Goal: Information Seeking & Learning: Compare options

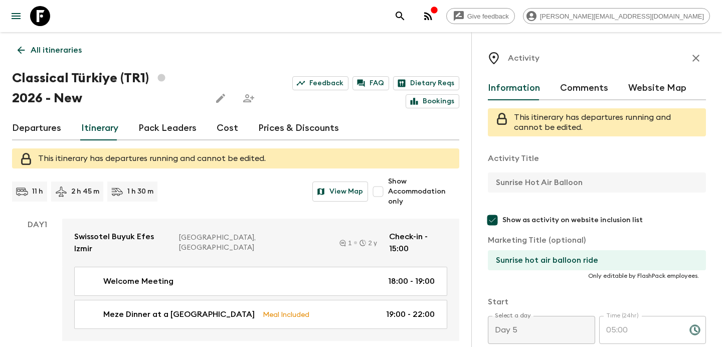
scroll to position [184, 0]
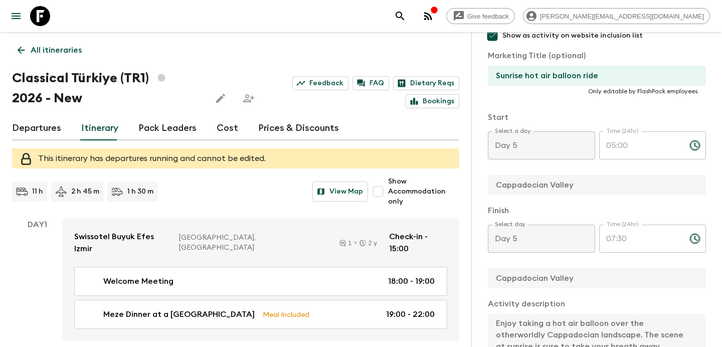
click at [47, 53] on p "All itineraries" at bounding box center [56, 50] width 51 height 12
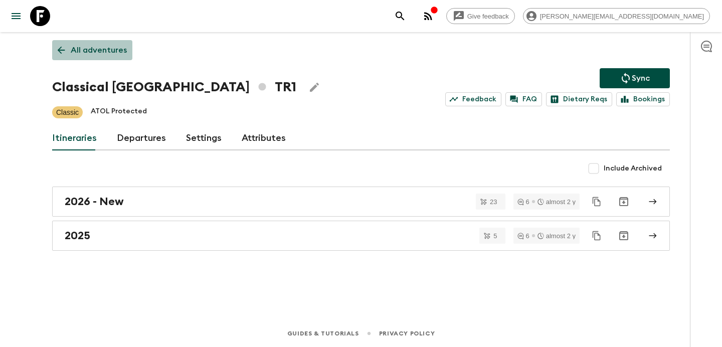
click at [116, 48] on p "All adventures" at bounding box center [99, 50] width 56 height 12
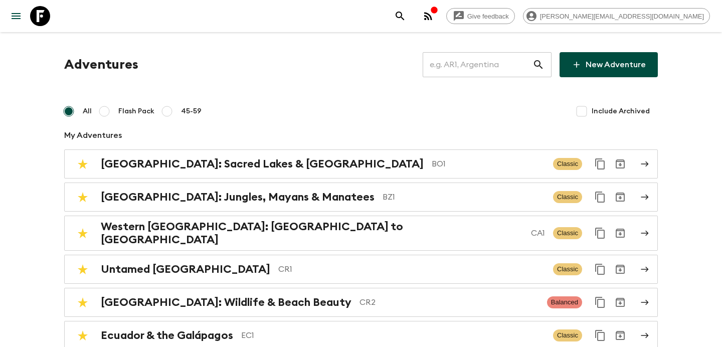
click at [466, 63] on input "text" at bounding box center [477, 65] width 110 height 28
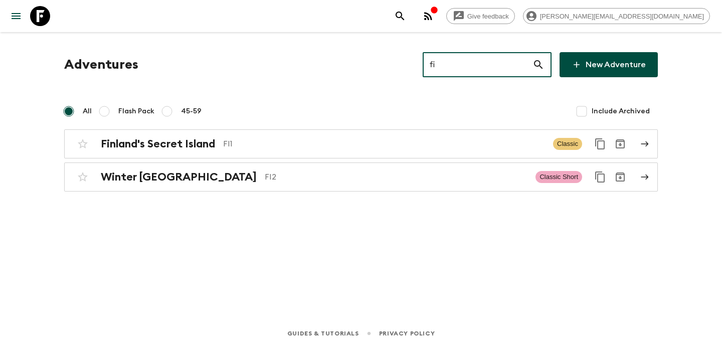
type input "fi2"
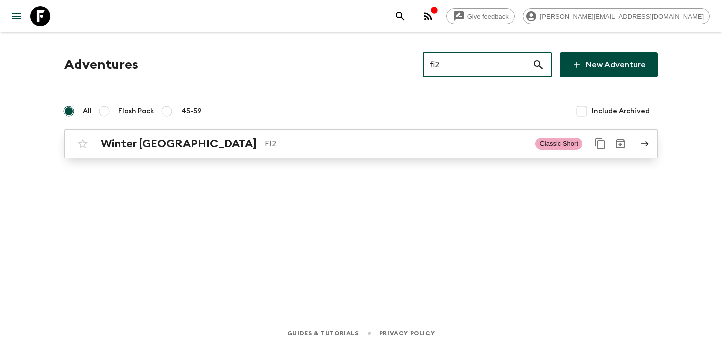
click at [431, 143] on p "FI2" at bounding box center [396, 144] width 263 height 12
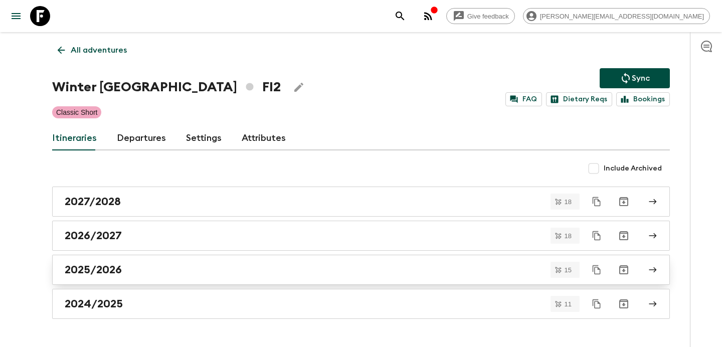
click at [376, 277] on link "2025/2026" at bounding box center [360, 270] width 617 height 30
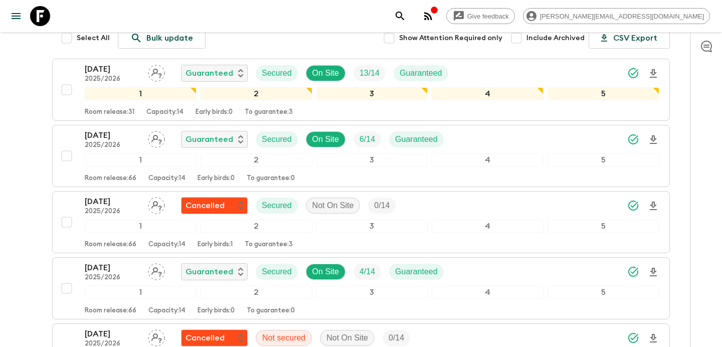
scroll to position [136, 0]
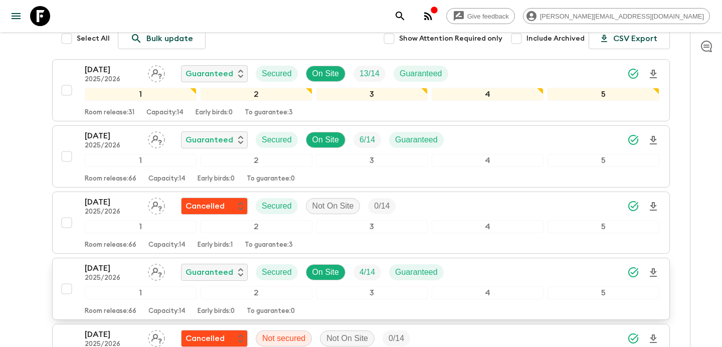
click at [466, 273] on div "[DATE] 2025/2026 Guaranteed Secured On Site 4 / 14 Guaranteed" at bounding box center [372, 272] width 574 height 20
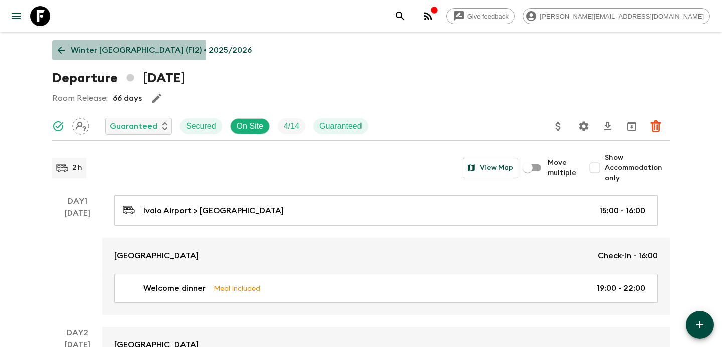
click at [128, 51] on p "Winter [GEOGRAPHIC_DATA] (FI2) • 2025/2026" at bounding box center [161, 50] width 181 height 12
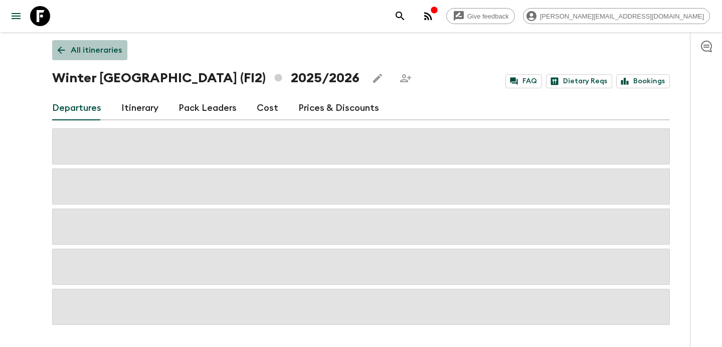
click at [103, 48] on p "All itineraries" at bounding box center [96, 50] width 51 height 12
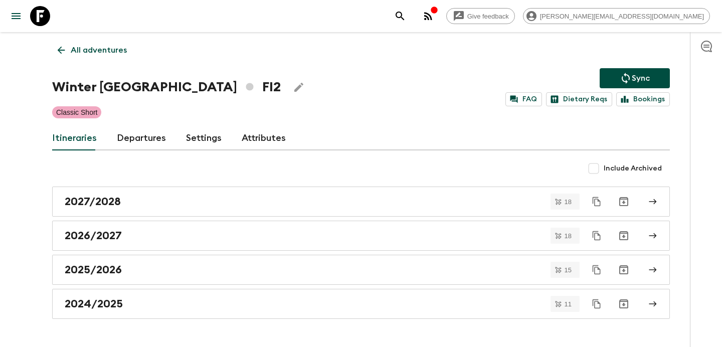
click at [107, 51] on p "All adventures" at bounding box center [99, 50] width 56 height 12
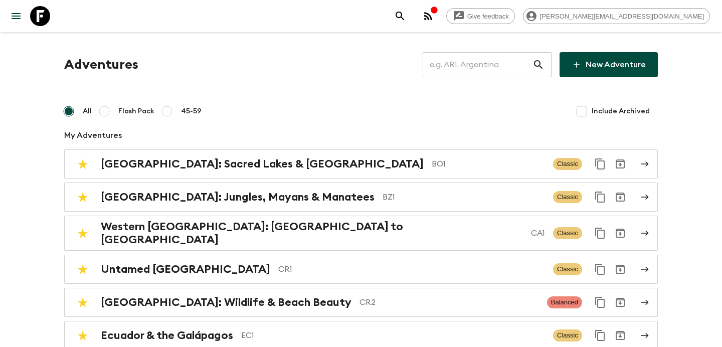
click at [476, 68] on input "text" at bounding box center [477, 65] width 110 height 28
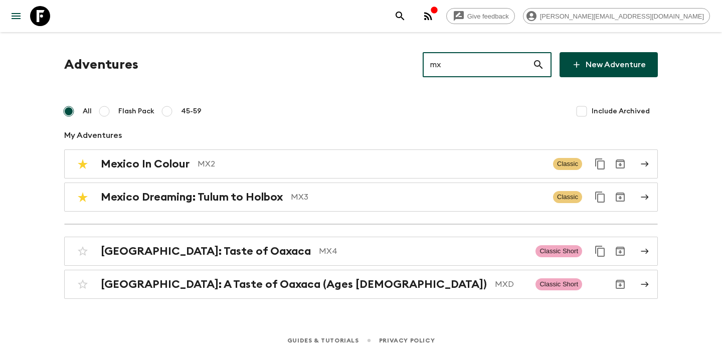
type input "mxd"
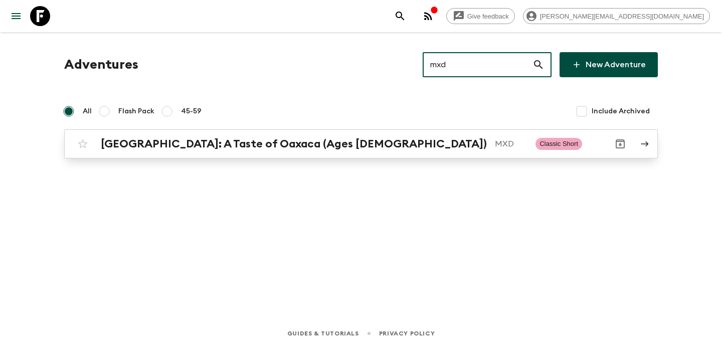
click at [495, 142] on p "MXD" at bounding box center [511, 144] width 33 height 12
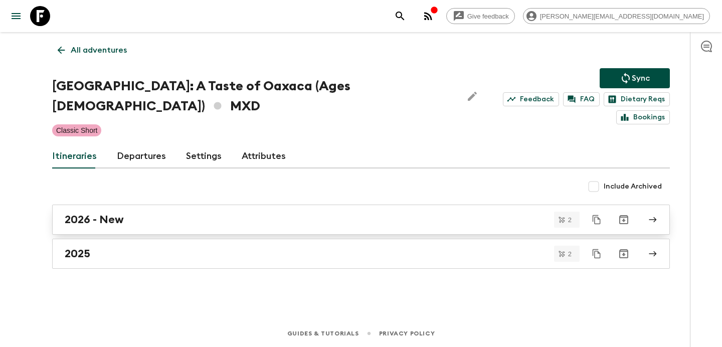
click at [417, 213] on div "2026 - New" at bounding box center [351, 219] width 573 height 13
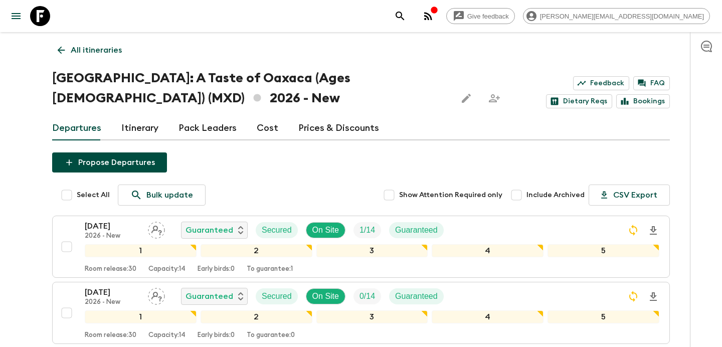
click at [104, 54] on p "All itineraries" at bounding box center [96, 50] width 51 height 12
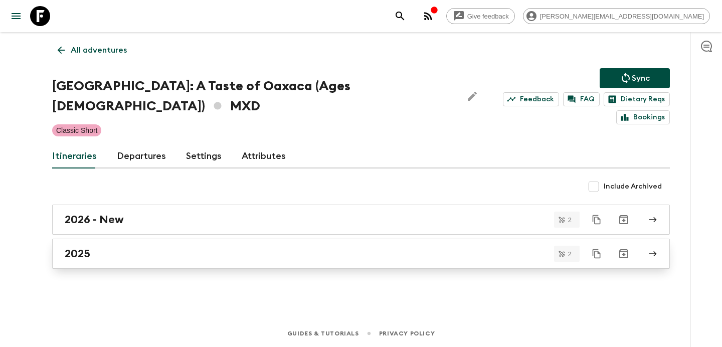
click at [136, 247] on div "2025" at bounding box center [351, 253] width 573 height 13
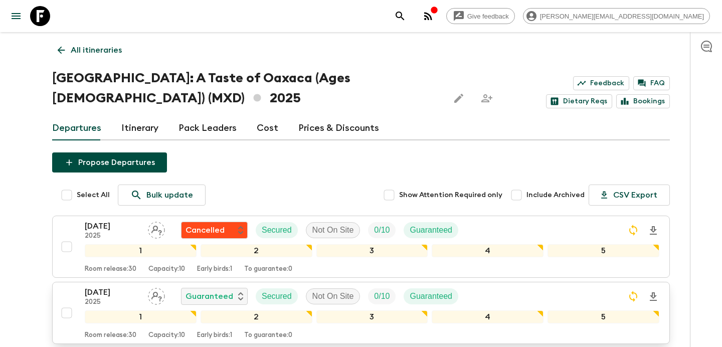
click at [488, 296] on div "[DATE] 2025 Guaranteed Secured Not On Site 0 / 10 Guaranteed" at bounding box center [372, 296] width 574 height 20
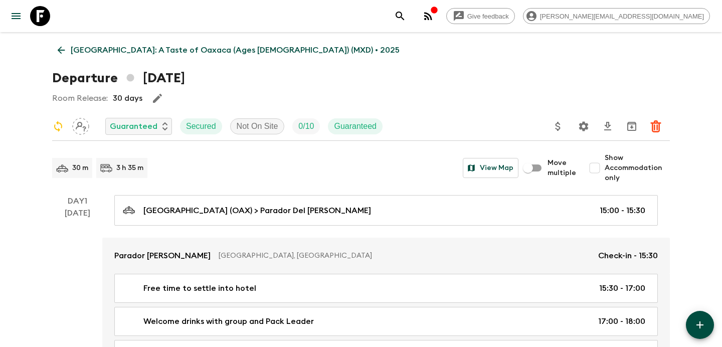
click at [118, 51] on p "[GEOGRAPHIC_DATA]: A Taste of Oaxaca (Ages [DEMOGRAPHIC_DATA]) (MXD) • 2025" at bounding box center [235, 50] width 329 height 12
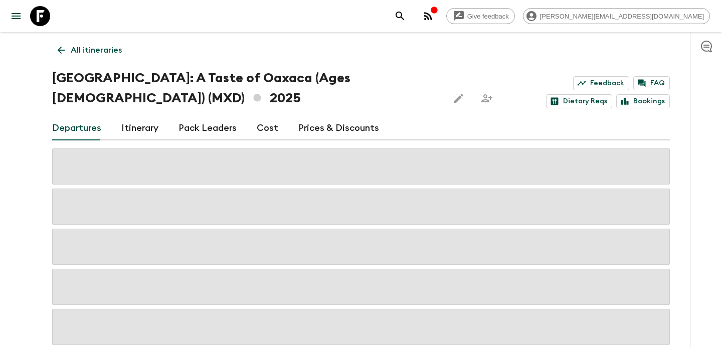
click at [118, 51] on p "All itineraries" at bounding box center [96, 50] width 51 height 12
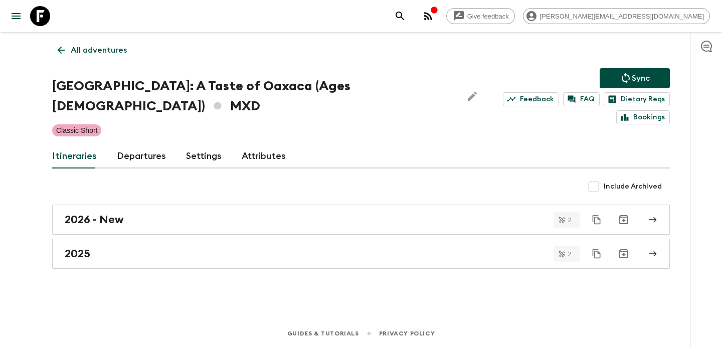
click at [108, 49] on p "All adventures" at bounding box center [99, 50] width 56 height 12
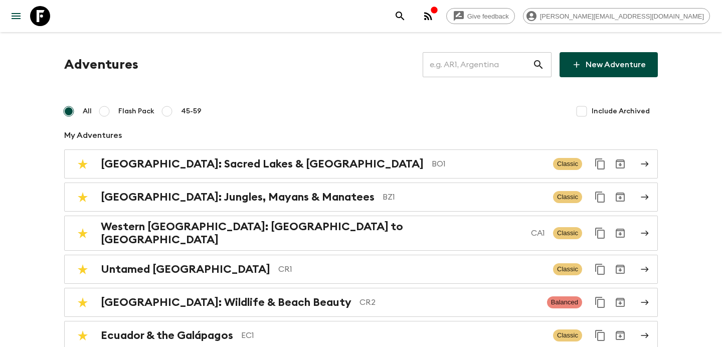
click at [478, 55] on input "text" at bounding box center [477, 65] width 110 height 28
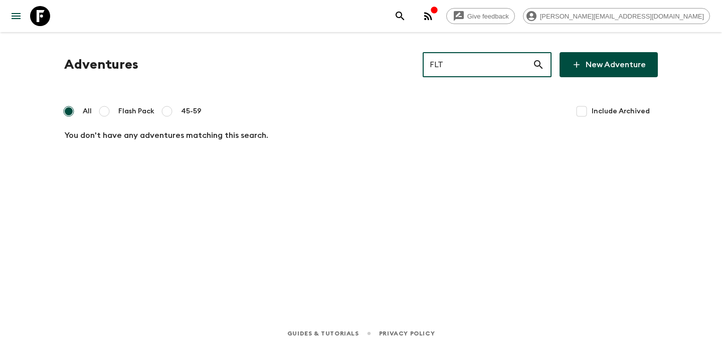
drag, startPoint x: 462, startPoint y: 69, endPoint x: 414, endPoint y: 57, distance: 49.6
click at [415, 57] on div "Adventures FLT ​ New Adventure" at bounding box center [360, 64] width 593 height 25
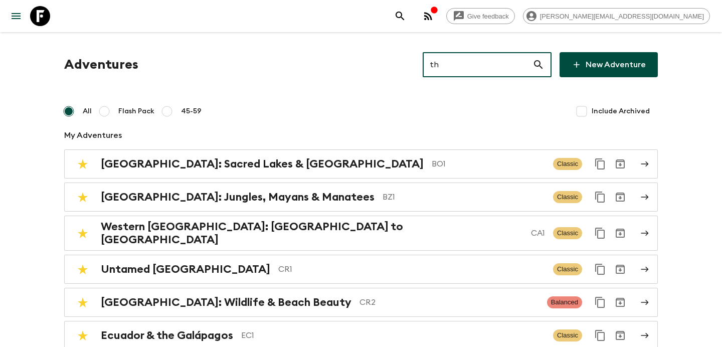
type input "th1"
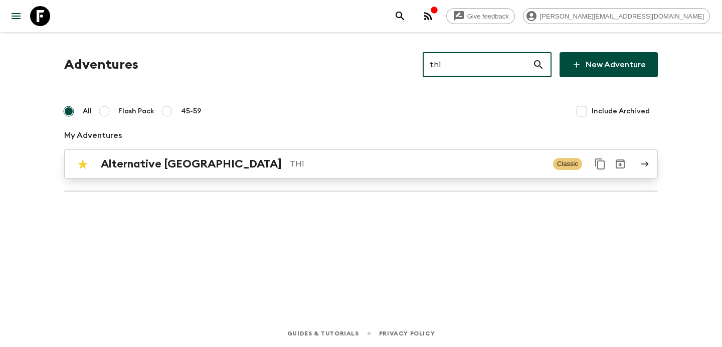
click at [327, 156] on div "Alternative [GEOGRAPHIC_DATA] TH1 Classic" at bounding box center [341, 164] width 537 height 20
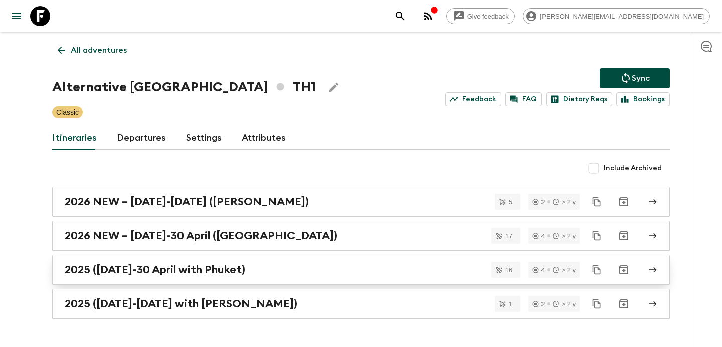
click at [319, 261] on link "2025 ([DATE]-30 April with Phuket)" at bounding box center [360, 270] width 617 height 30
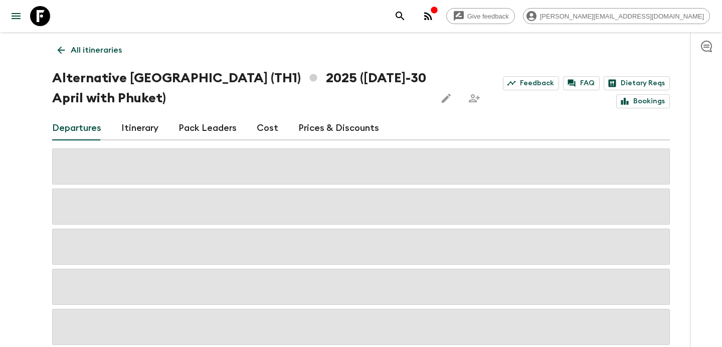
click at [266, 121] on link "Cost" at bounding box center [268, 128] width 22 height 24
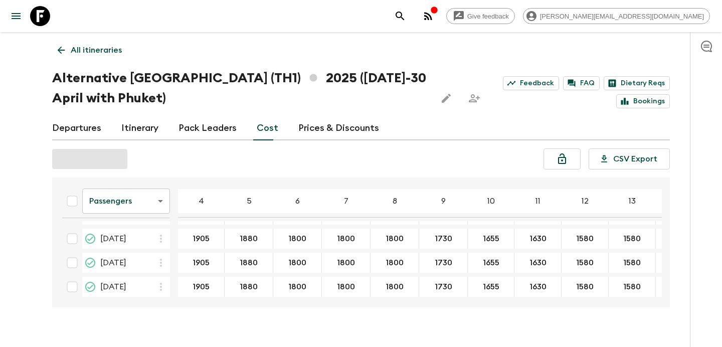
scroll to position [2047, 0]
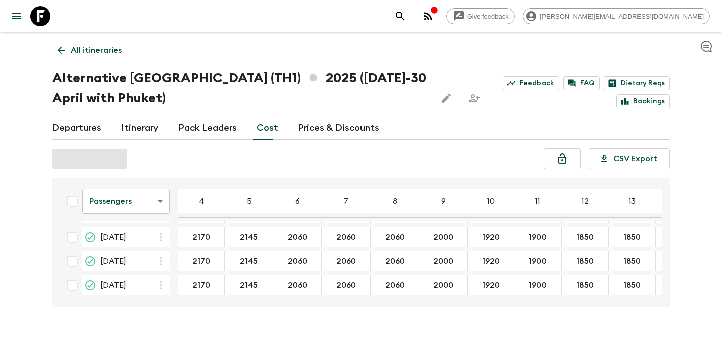
click at [168, 202] on body "Give feedback [PERSON_NAME][EMAIL_ADDRESS][DOMAIN_NAME] All itineraries Alterna…" at bounding box center [361, 181] width 722 height 362
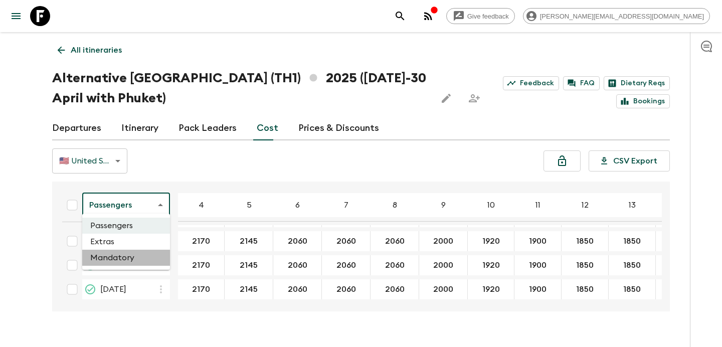
click at [151, 263] on li "Mandatory" at bounding box center [126, 258] width 88 height 16
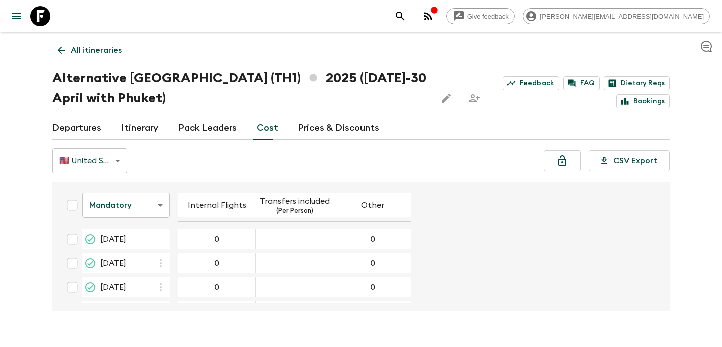
click at [141, 212] on body "Give feedback [PERSON_NAME][EMAIL_ADDRESS][DOMAIN_NAME] All itineraries Alterna…" at bounding box center [361, 183] width 722 height 366
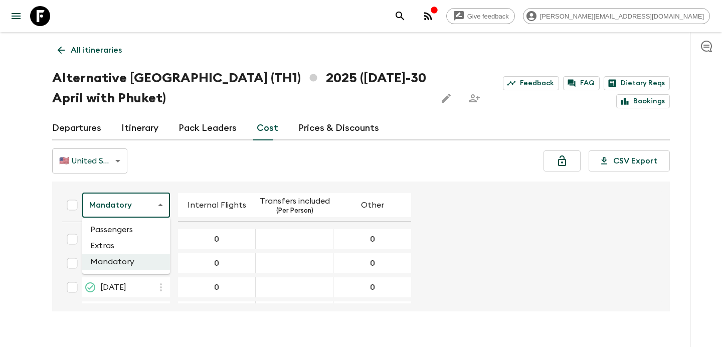
click at [139, 232] on li "Passengers" at bounding box center [126, 230] width 88 height 16
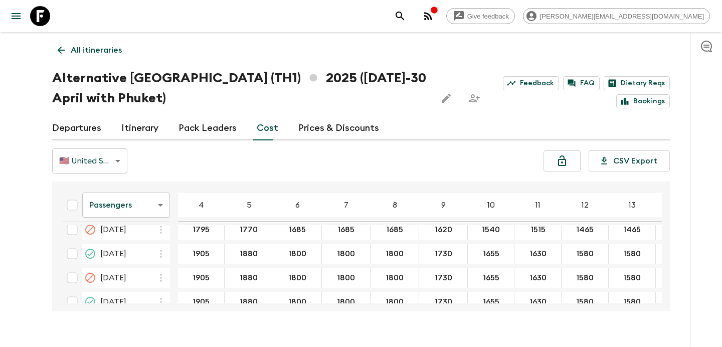
scroll to position [2047, 0]
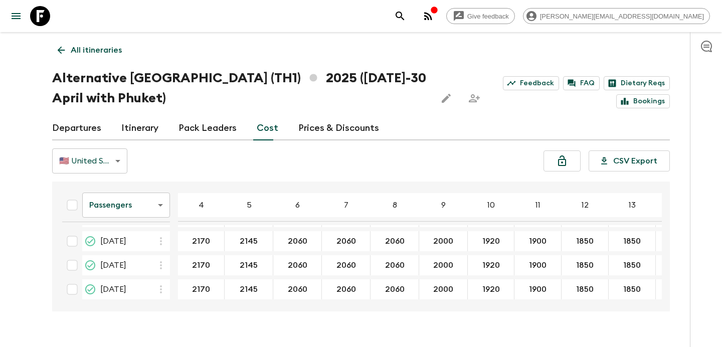
click at [127, 203] on body "Give feedback [PERSON_NAME][EMAIL_ADDRESS][DOMAIN_NAME] All itineraries Alterna…" at bounding box center [361, 183] width 722 height 366
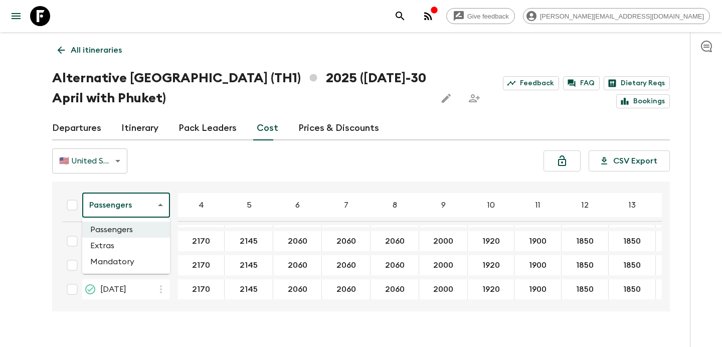
click at [120, 247] on li "Extras" at bounding box center [126, 246] width 88 height 16
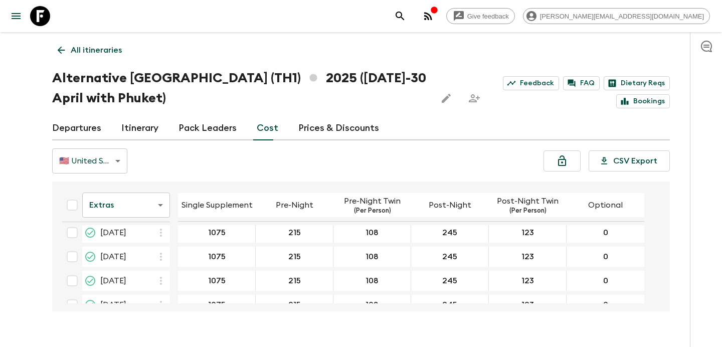
scroll to position [2043, 0]
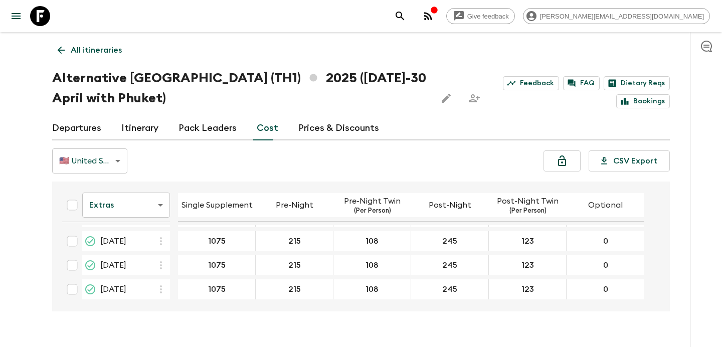
click at [145, 202] on body "Give feedback [PERSON_NAME][EMAIL_ADDRESS][DOMAIN_NAME] All itineraries Alterna…" at bounding box center [361, 183] width 722 height 366
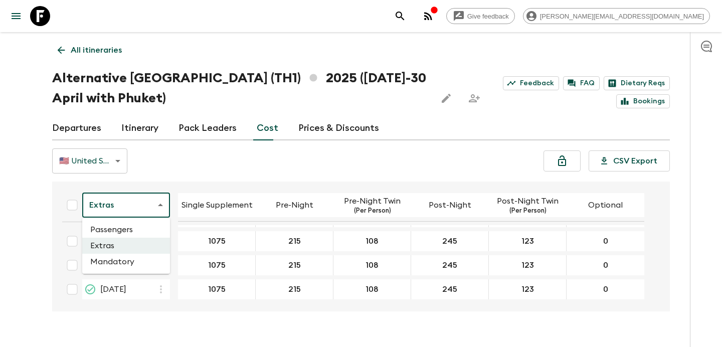
click at [136, 228] on li "Passengers" at bounding box center [126, 230] width 88 height 16
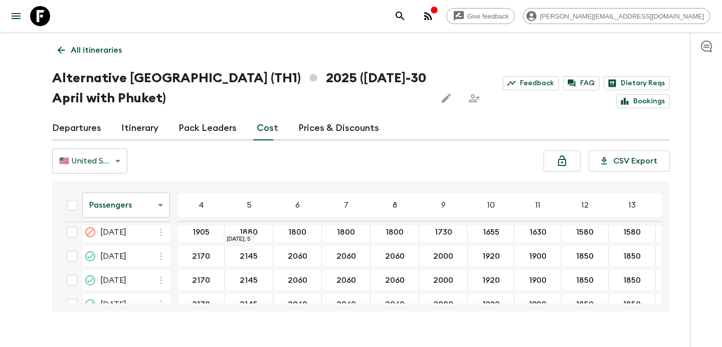
scroll to position [1927, 0]
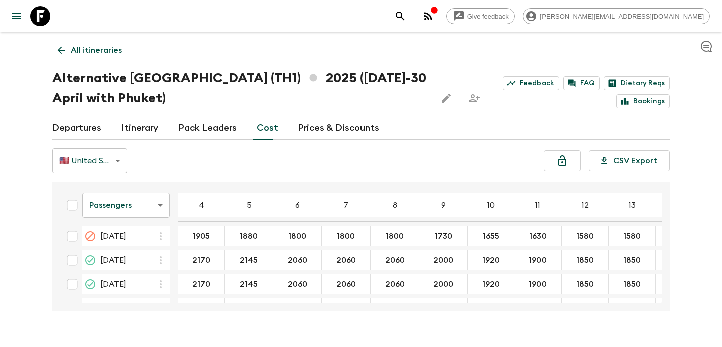
click at [96, 46] on p "All itineraries" at bounding box center [96, 50] width 51 height 12
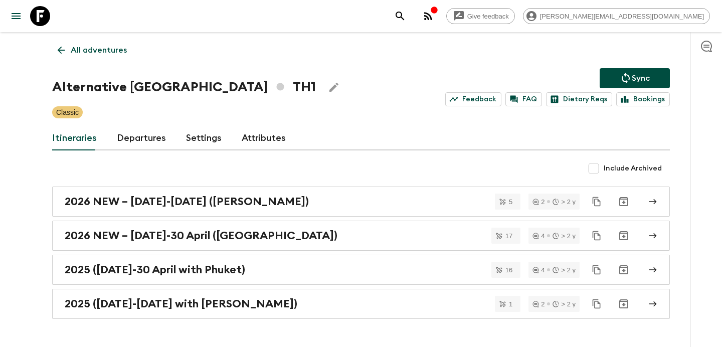
click at [96, 46] on p "All adventures" at bounding box center [99, 50] width 56 height 12
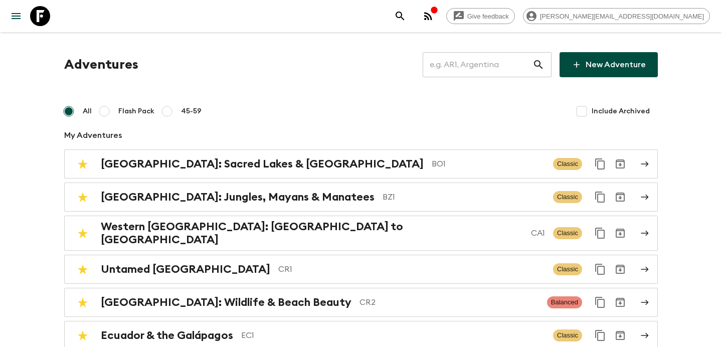
click at [484, 71] on input "text" at bounding box center [477, 65] width 110 height 28
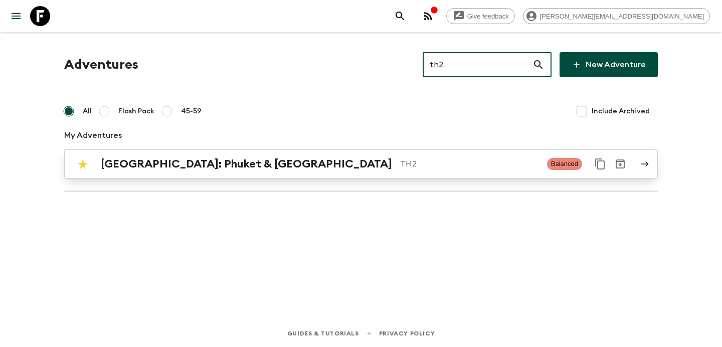
type input "th2"
click at [381, 154] on div "[GEOGRAPHIC_DATA]: Phuket & Andaman Coast TH2 Balanced" at bounding box center [341, 164] width 537 height 20
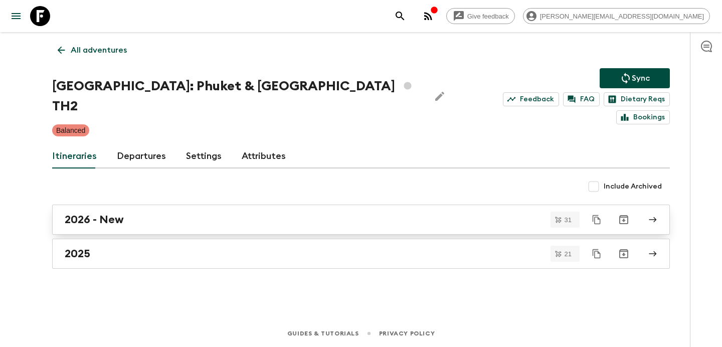
click at [325, 213] on div "2026 - New" at bounding box center [351, 219] width 573 height 13
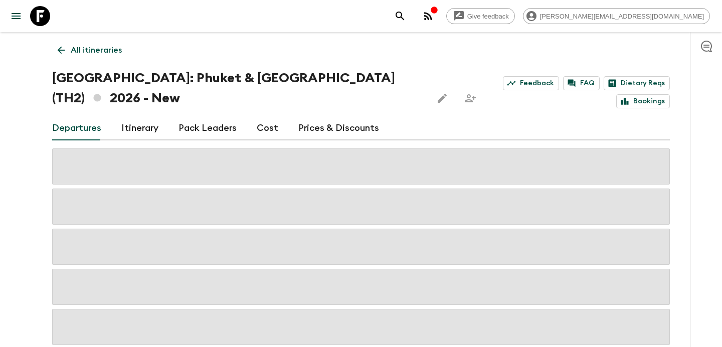
click at [265, 126] on link "Cost" at bounding box center [268, 128] width 22 height 24
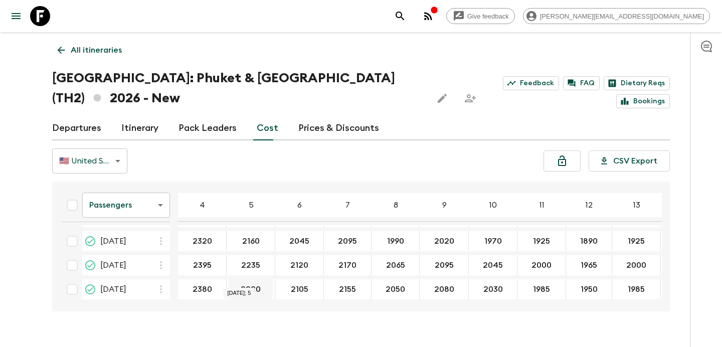
scroll to position [676, 0]
click at [158, 210] on body "Give feedback [PERSON_NAME][EMAIL_ADDRESS][DOMAIN_NAME] All itineraries [GEOGRA…" at bounding box center [361, 183] width 722 height 366
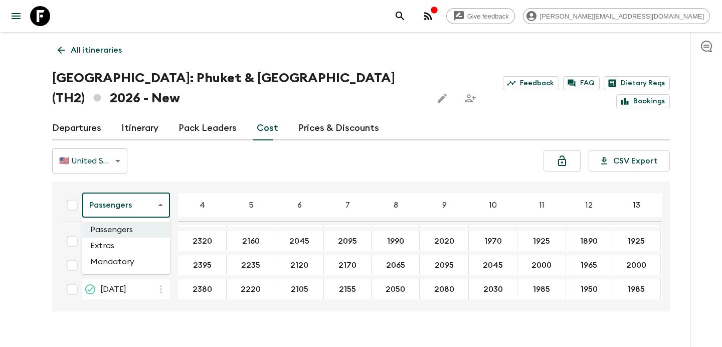
click at [210, 173] on div at bounding box center [361, 173] width 722 height 347
click at [117, 57] on link "All itineraries" at bounding box center [89, 50] width 75 height 20
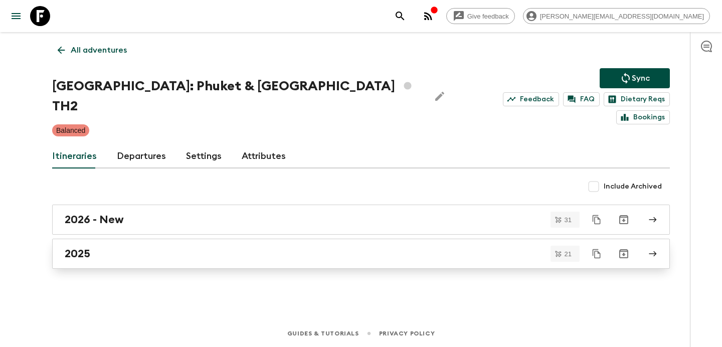
click at [178, 247] on link "2025" at bounding box center [360, 254] width 617 height 30
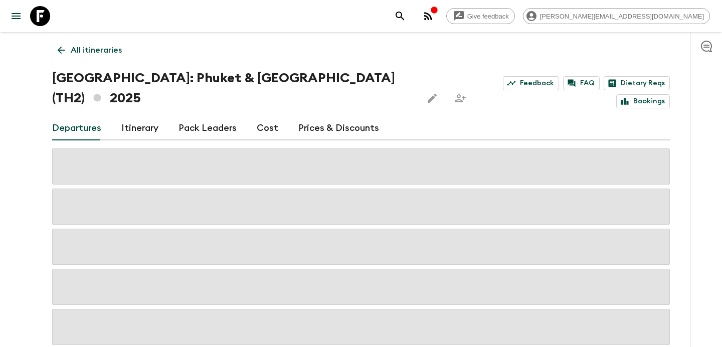
click at [271, 116] on link "Cost" at bounding box center [268, 128] width 22 height 24
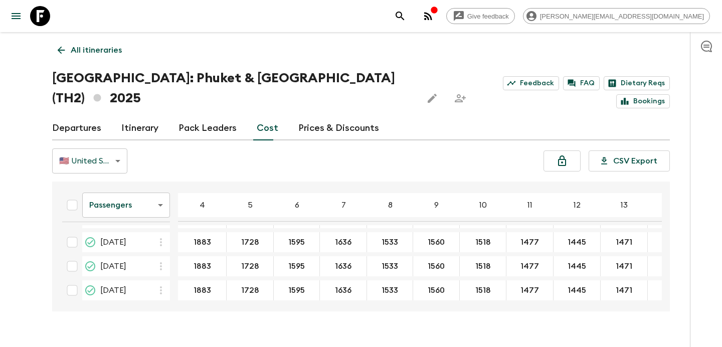
scroll to position [627, 0]
click at [140, 185] on body "Give feedback [PERSON_NAME][EMAIL_ADDRESS][DOMAIN_NAME] All itineraries [GEOGRA…" at bounding box center [361, 183] width 722 height 366
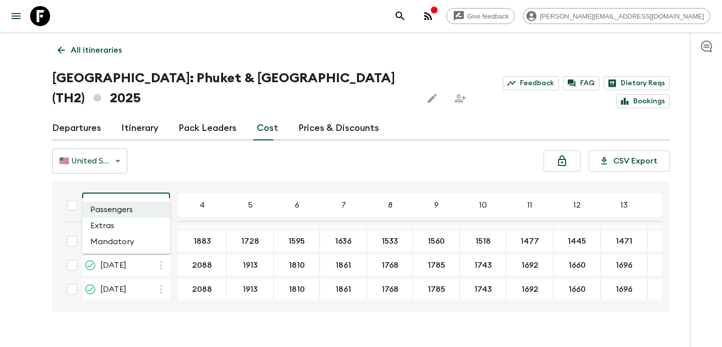
click at [139, 242] on li "Mandatory" at bounding box center [126, 242] width 88 height 16
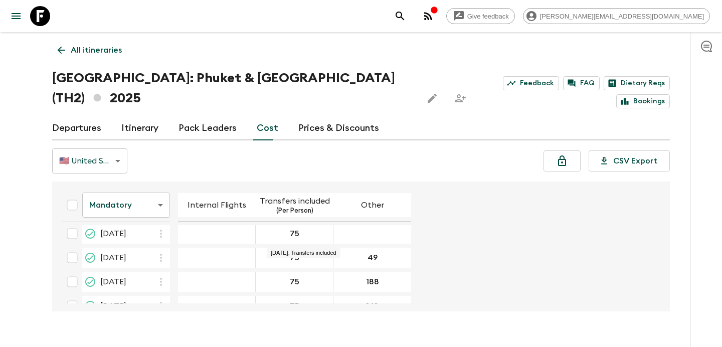
scroll to position [623, 0]
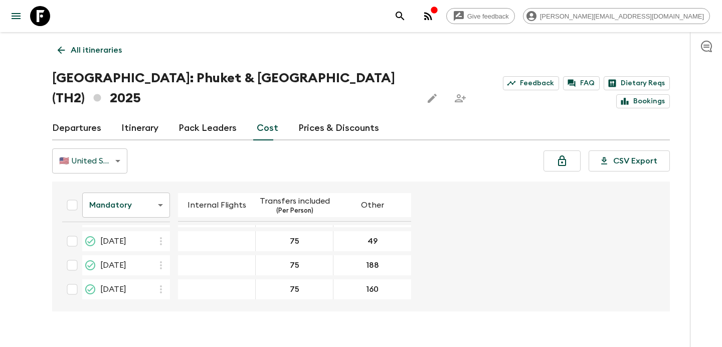
click at [438, 16] on button "button" at bounding box center [428, 16] width 20 height 20
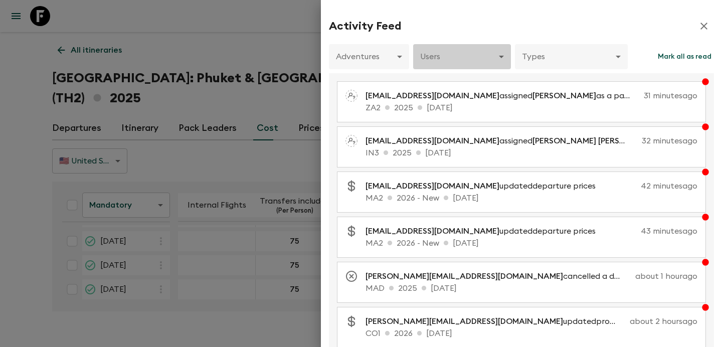
click at [480, 62] on body "Give feedback [PERSON_NAME][EMAIL_ADDRESS][DOMAIN_NAME] All itineraries [GEOGRA…" at bounding box center [361, 183] width 722 height 366
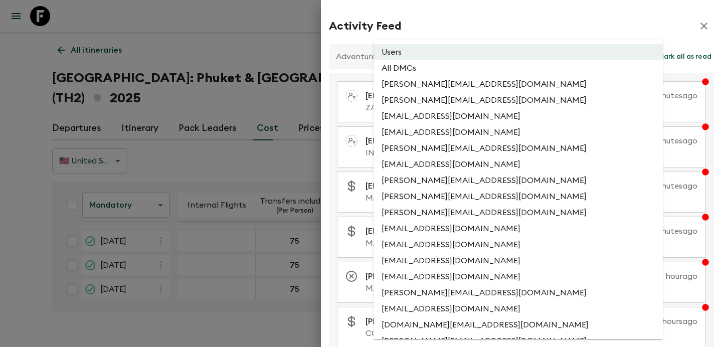
click at [471, 71] on li "All DMCs" at bounding box center [517, 68] width 289 height 16
type input "EXTERNAL_ONLY"
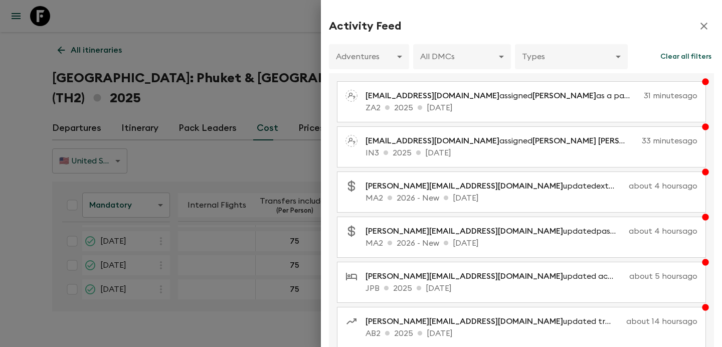
click at [254, 49] on div at bounding box center [361, 173] width 722 height 347
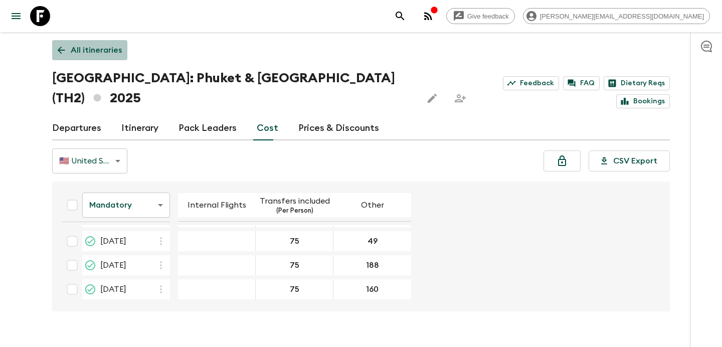
click at [101, 47] on p "All itineraries" at bounding box center [96, 50] width 51 height 12
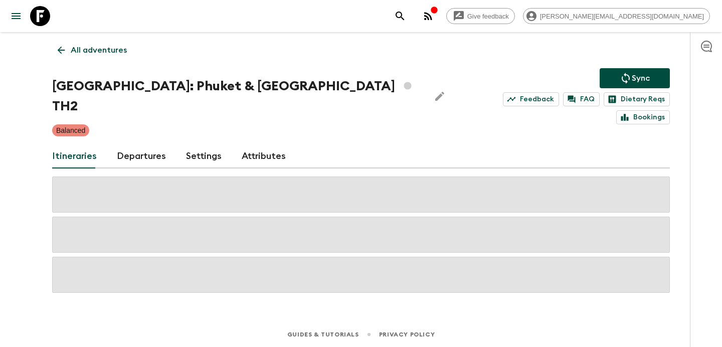
click at [101, 47] on p "All adventures" at bounding box center [99, 50] width 56 height 12
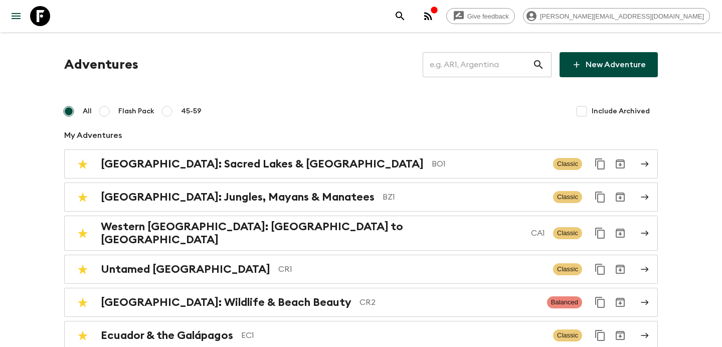
click at [464, 62] on input "text" at bounding box center [477, 65] width 110 height 28
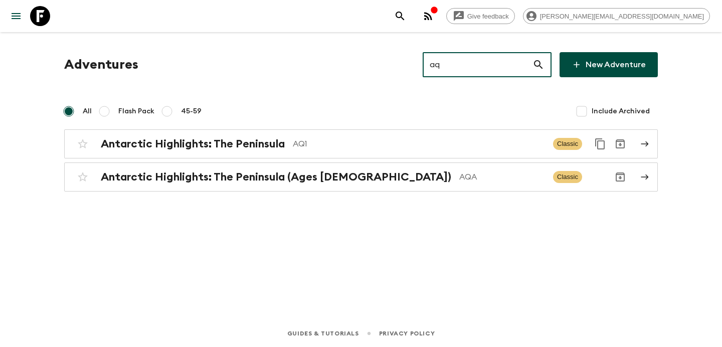
type input "aq1"
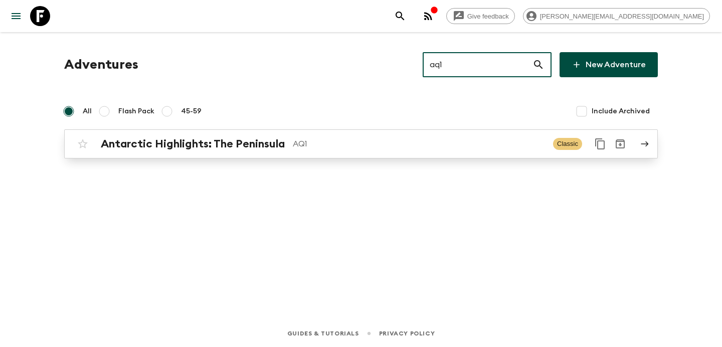
click at [380, 148] on p "AQ1" at bounding box center [419, 144] width 252 height 12
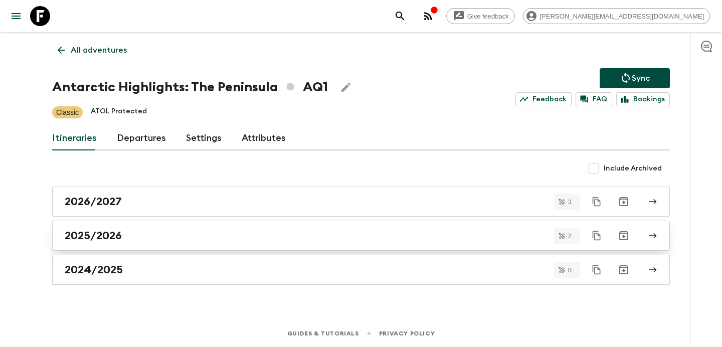
click at [308, 226] on link "2025/2026" at bounding box center [360, 236] width 617 height 30
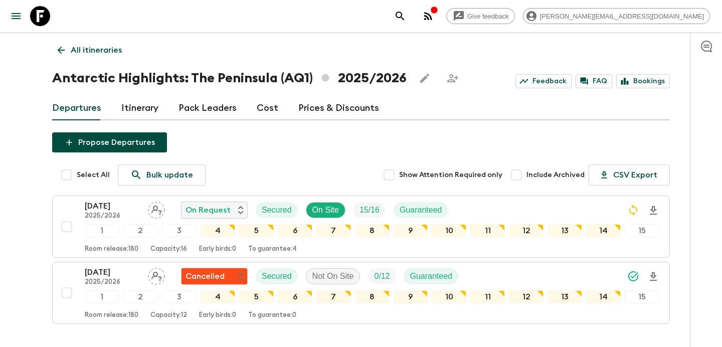
click at [113, 53] on p "All itineraries" at bounding box center [96, 50] width 51 height 12
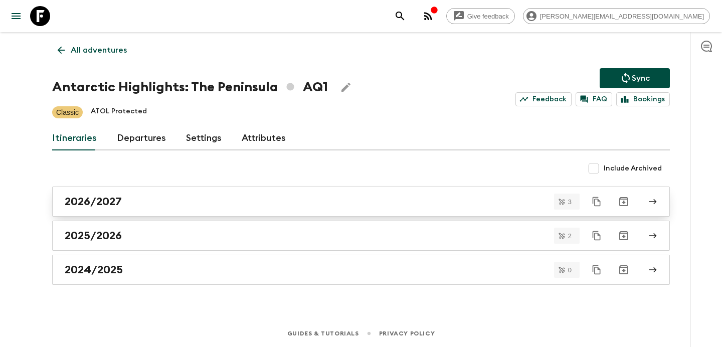
click at [212, 202] on div "2026/2027" at bounding box center [351, 201] width 573 height 13
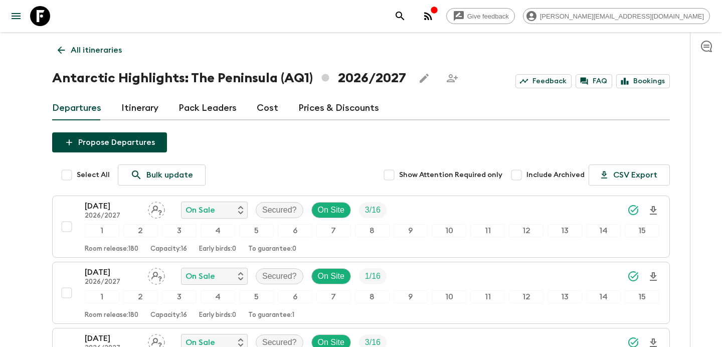
click at [102, 51] on p "All itineraries" at bounding box center [96, 50] width 51 height 12
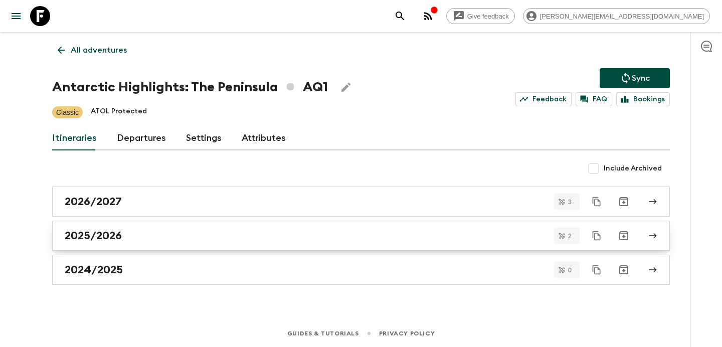
click at [204, 244] on link "2025/2026" at bounding box center [360, 236] width 617 height 30
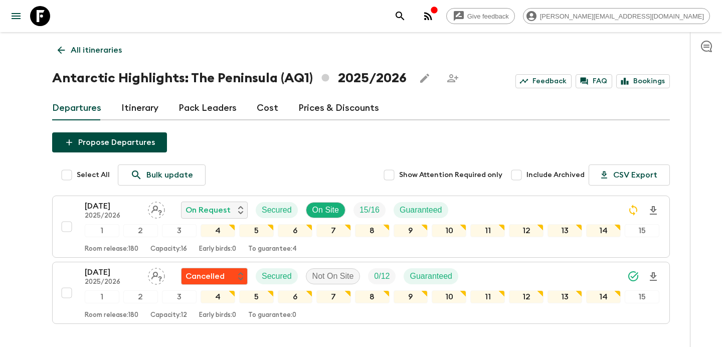
click at [110, 52] on p "All itineraries" at bounding box center [96, 50] width 51 height 12
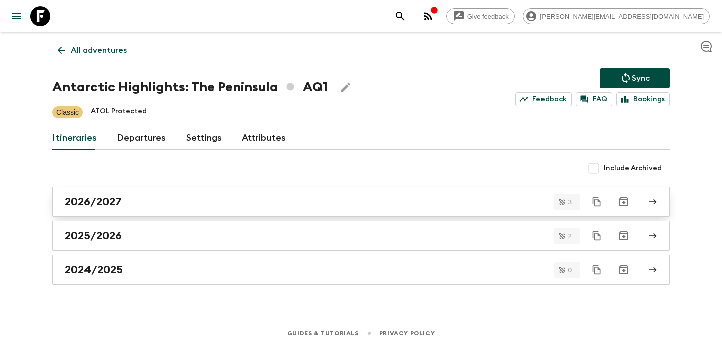
click at [217, 205] on div "2026/2027" at bounding box center [351, 201] width 573 height 13
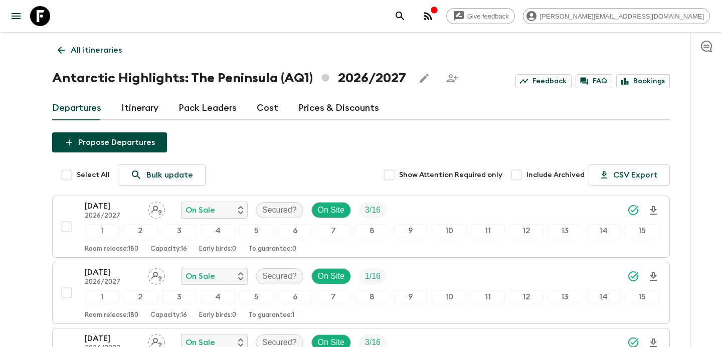
click at [117, 52] on p "All itineraries" at bounding box center [96, 50] width 51 height 12
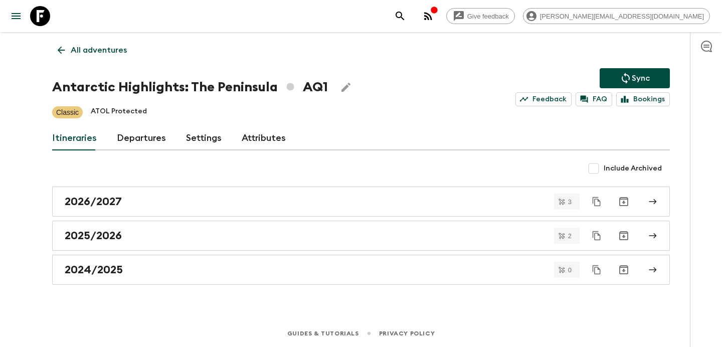
click at [110, 53] on p "All adventures" at bounding box center [99, 50] width 56 height 12
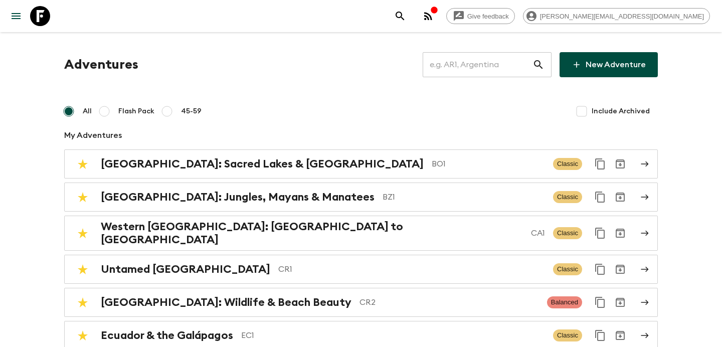
click at [472, 68] on input "text" at bounding box center [477, 65] width 110 height 28
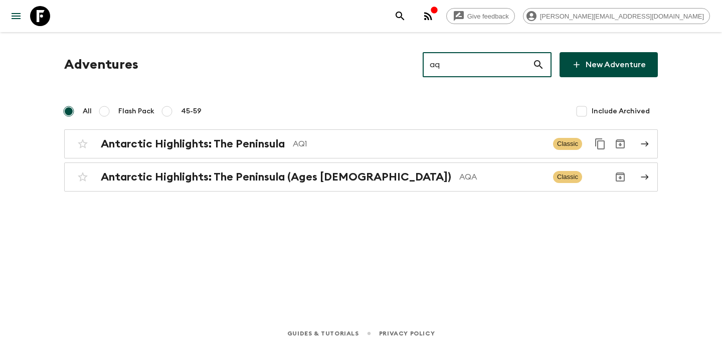
type input "aqa"
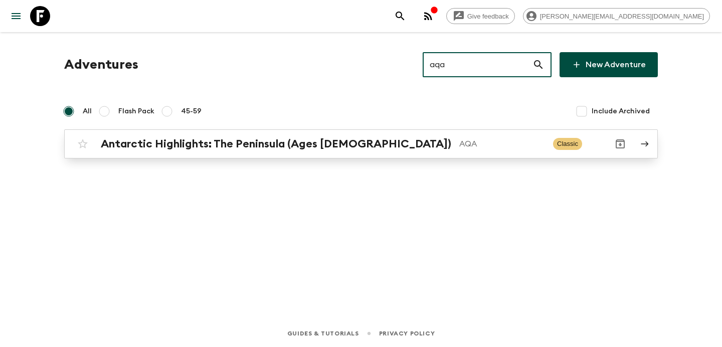
click at [459, 144] on p "AQA" at bounding box center [502, 144] width 86 height 12
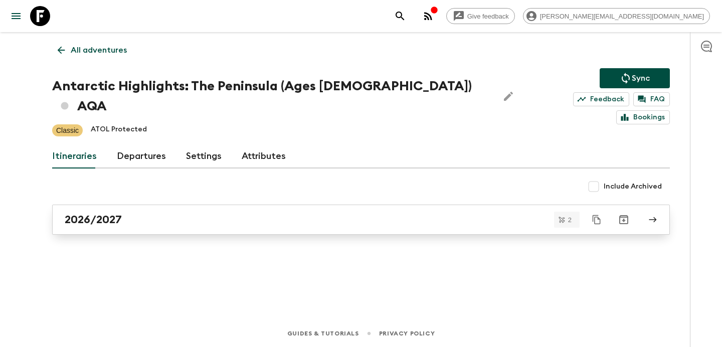
click at [359, 213] on div "2026/2027" at bounding box center [351, 219] width 573 height 13
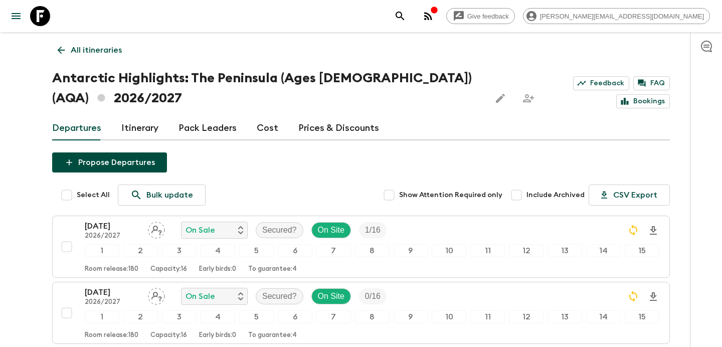
click at [99, 44] on link "All itineraries" at bounding box center [89, 50] width 75 height 20
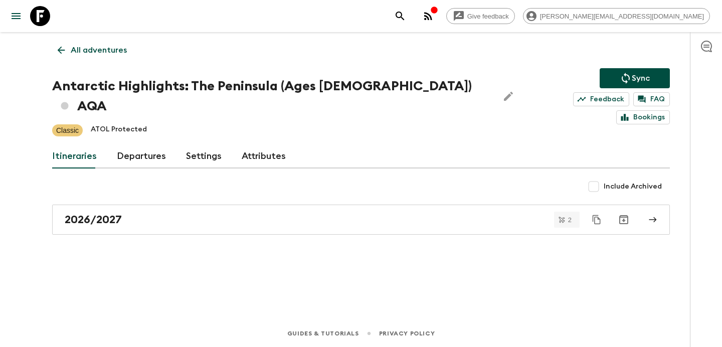
click at [96, 51] on p "All adventures" at bounding box center [99, 50] width 56 height 12
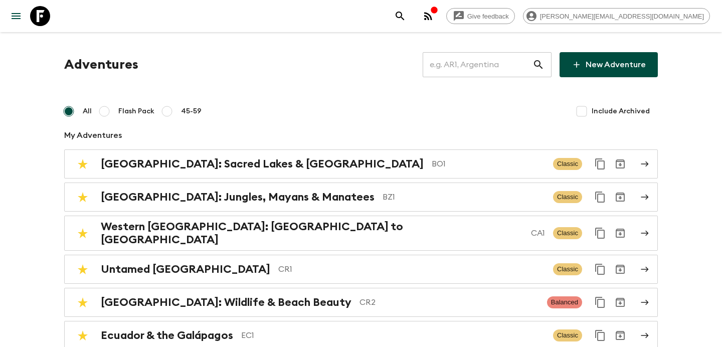
click at [479, 63] on input "text" at bounding box center [477, 65] width 110 height 28
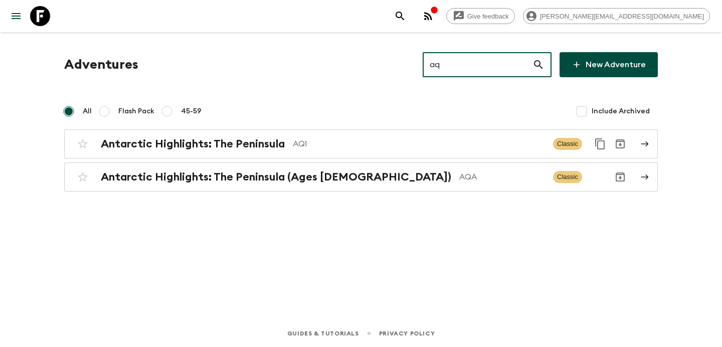
type input "aq1"
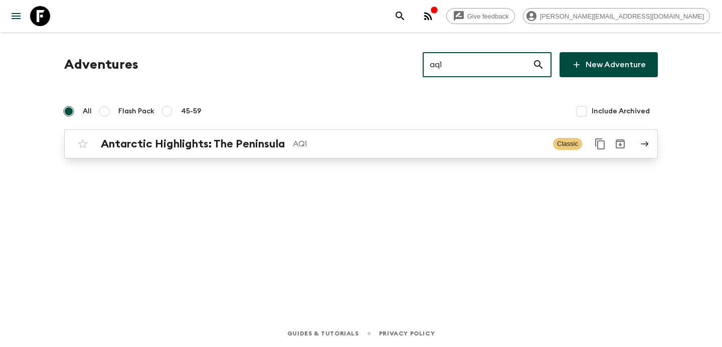
click at [367, 134] on div "Antarctic Highlights: The Peninsula AQ1 Classic" at bounding box center [341, 144] width 537 height 20
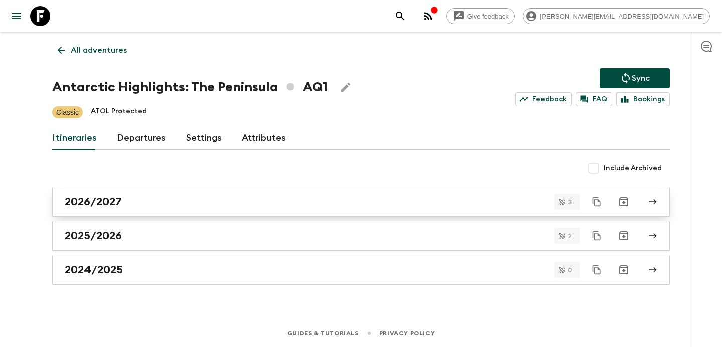
click at [348, 195] on div "2026/2027" at bounding box center [351, 201] width 573 height 13
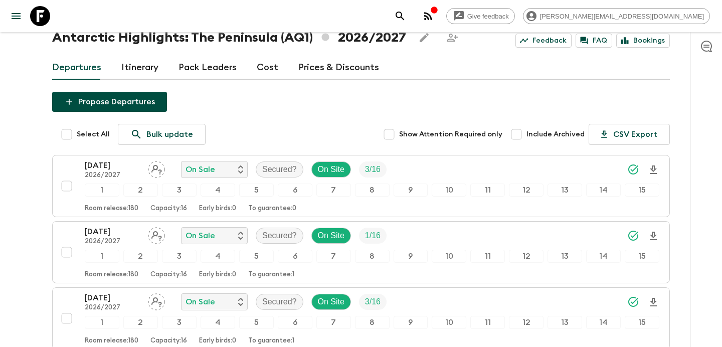
scroll to position [134, 0]
